Goal: Obtain resource: Download file/media

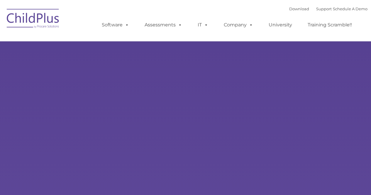
select select "MEDIUM"
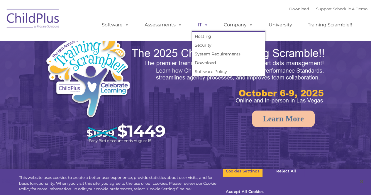
click at [204, 23] on span at bounding box center [205, 25] width 6 height 6
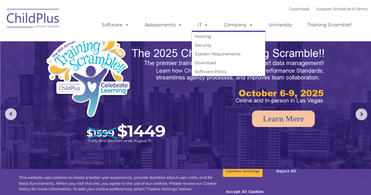
click at [202, 25] on span at bounding box center [205, 25] width 6 height 6
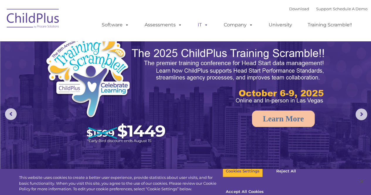
click at [200, 26] on link "IT" at bounding box center [203, 25] width 22 height 12
click at [201, 25] on link "IT" at bounding box center [203, 25] width 22 height 12
click at [204, 25] on span at bounding box center [205, 25] width 6 height 6
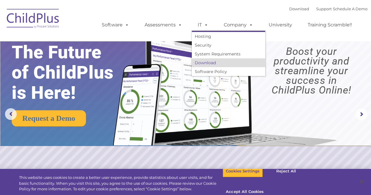
click at [208, 61] on link "Download" at bounding box center [228, 62] width 73 height 9
